Goal: Information Seeking & Learning: Learn about a topic

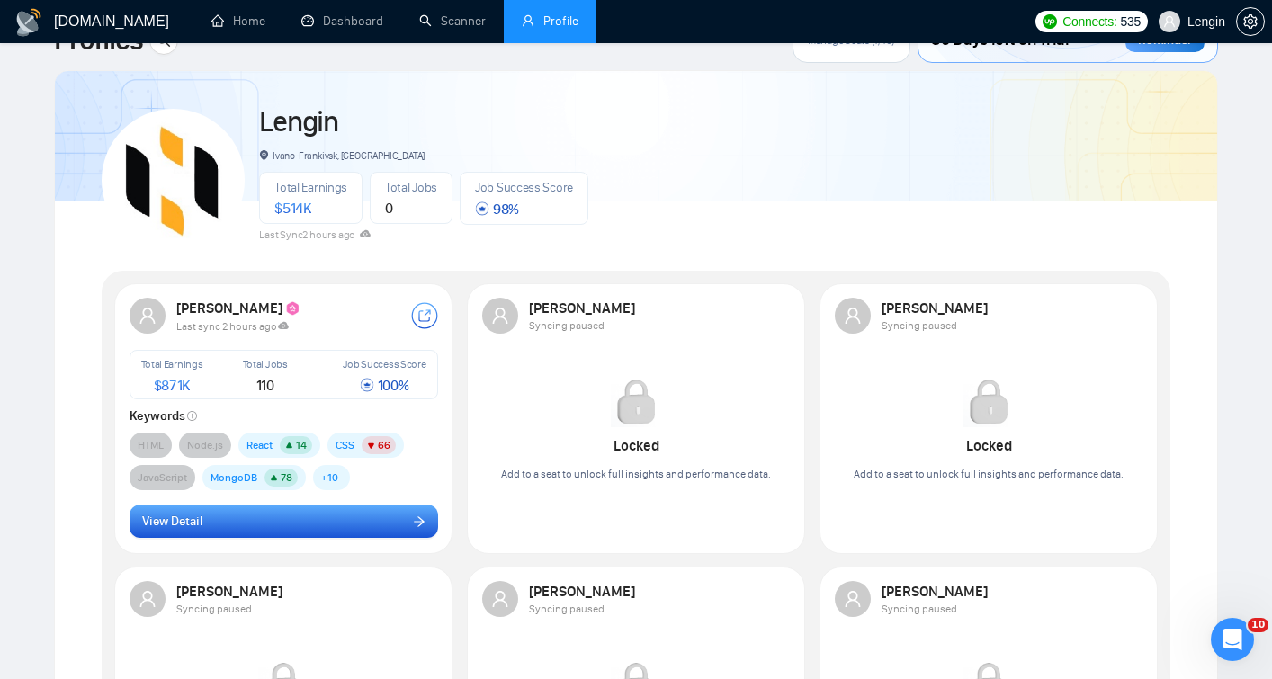
click at [397, 506] on button "View Detail" at bounding box center [284, 522] width 309 height 34
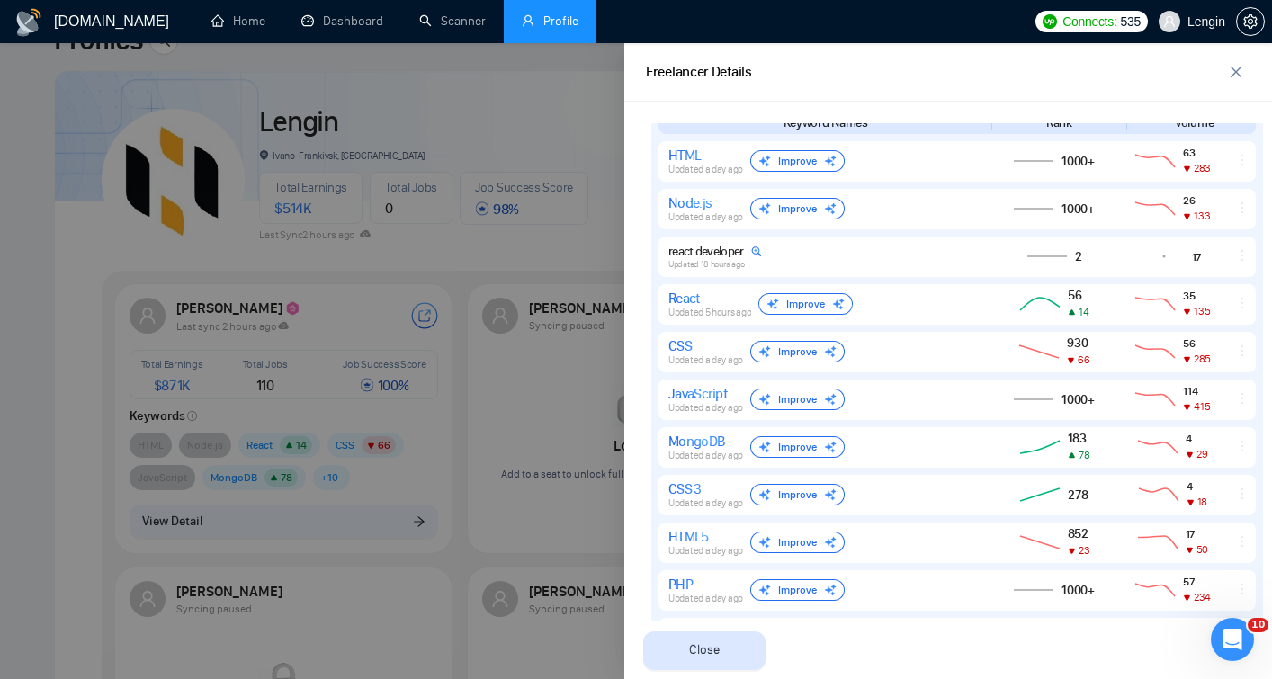
scroll to position [845, 0]
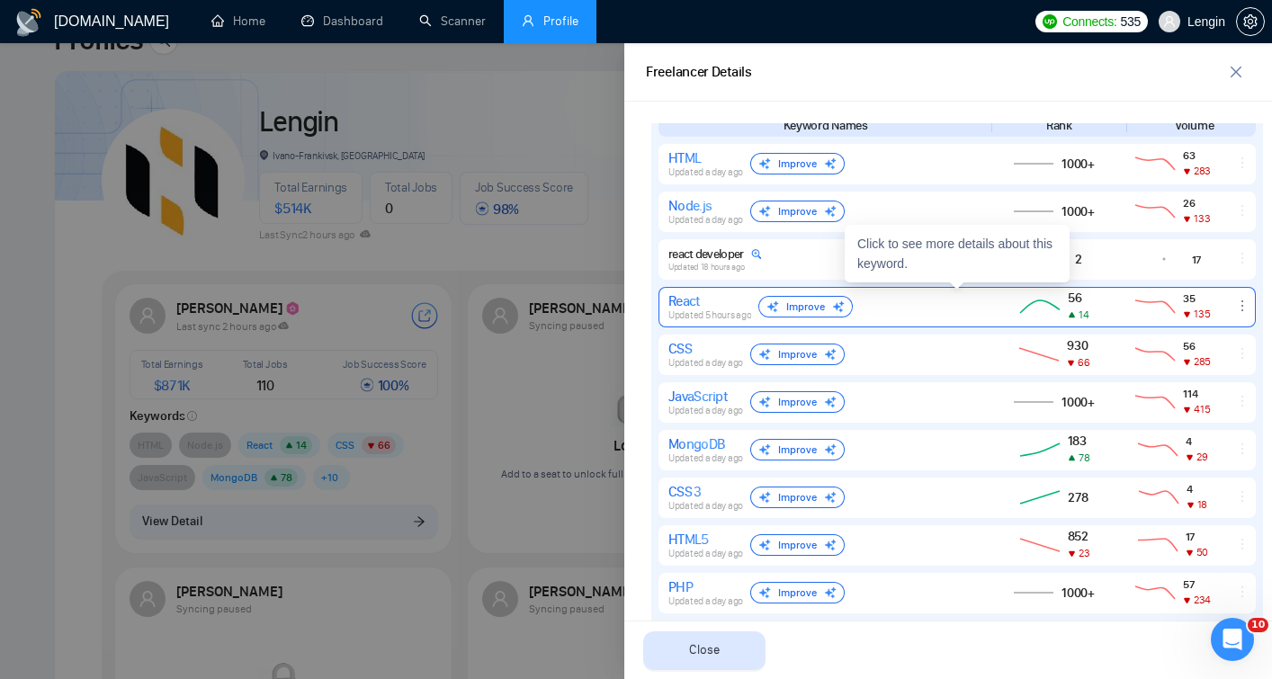
click at [1038, 300] on icon at bounding box center [1040, 307] width 49 height 22
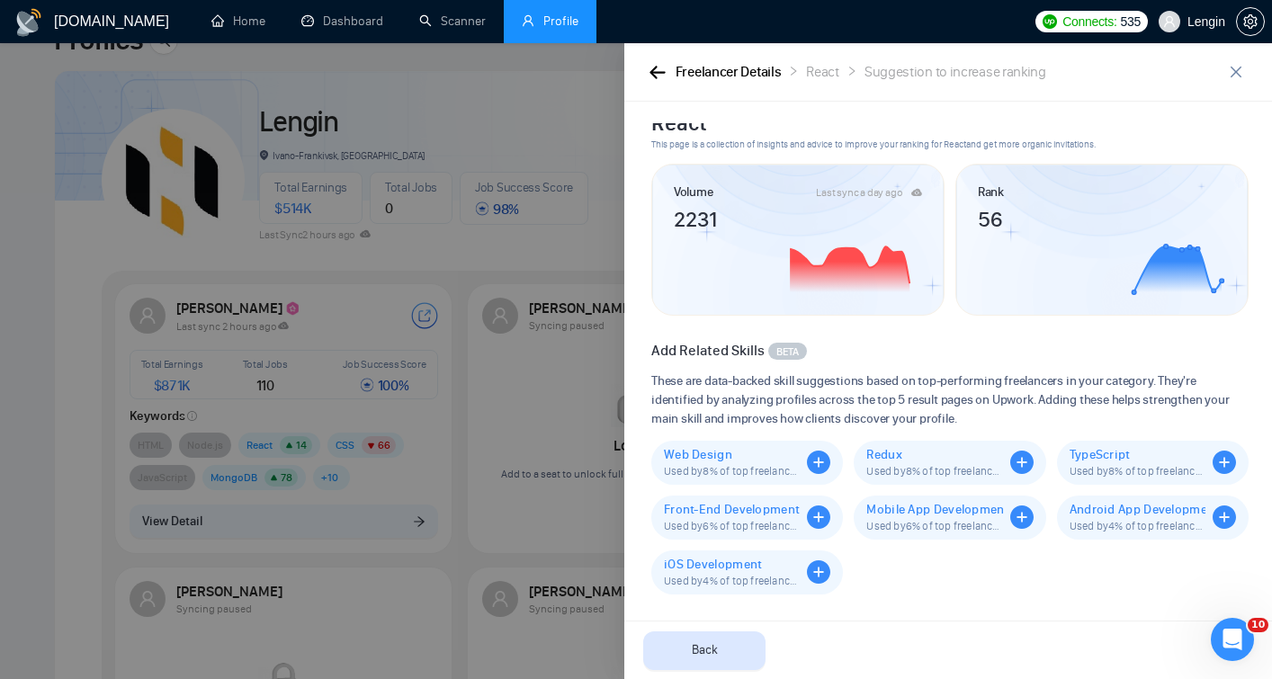
scroll to position [0, 0]
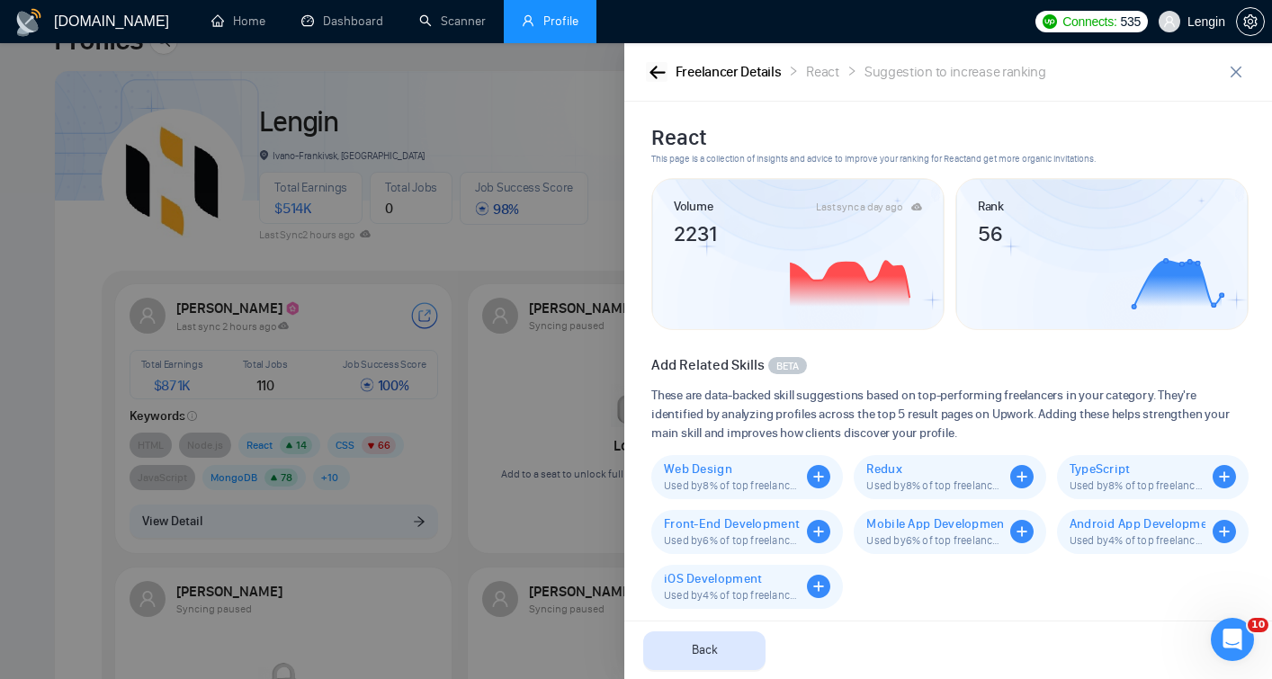
click at [663, 77] on icon "button" at bounding box center [658, 72] width 16 height 13
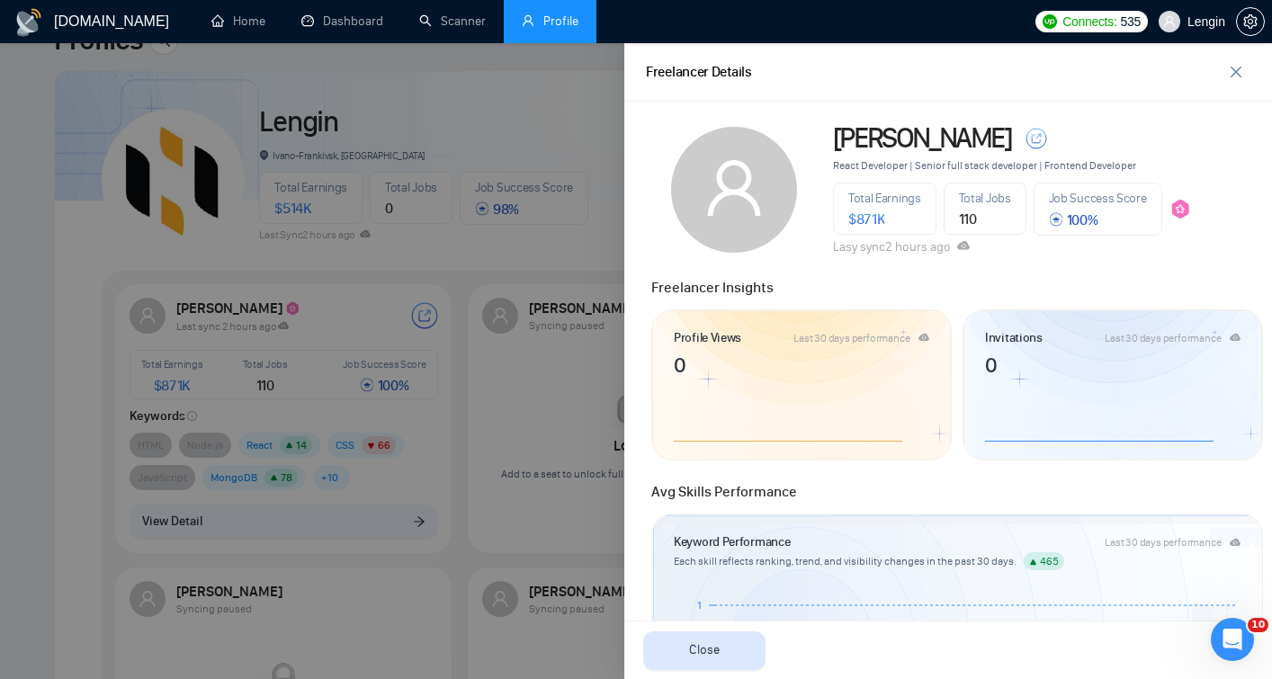
click at [516, 184] on div at bounding box center [636, 361] width 1272 height 636
